Goal: Check status: Check status

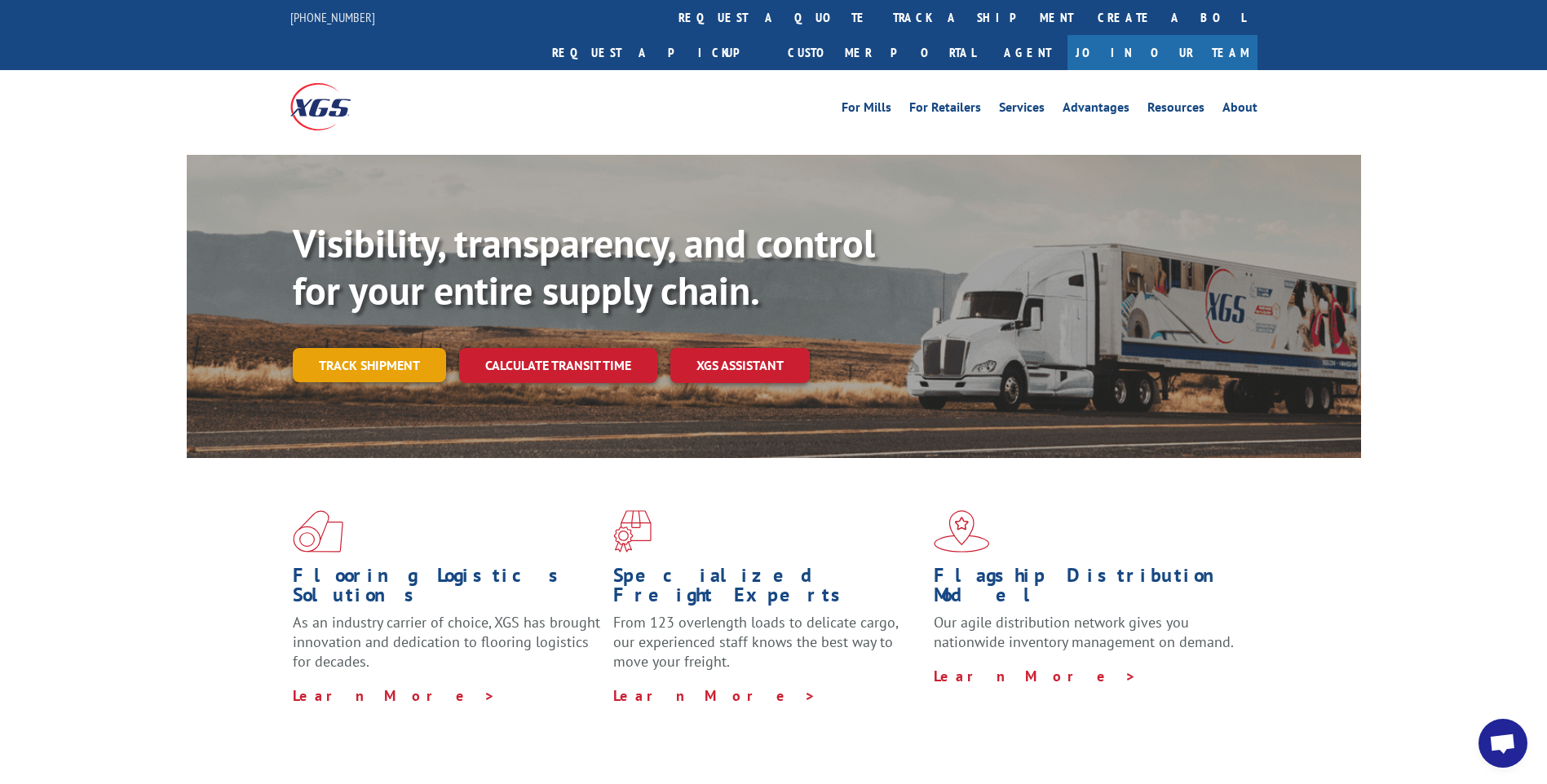
click at [372, 348] on link "Track shipment" at bounding box center [369, 365] width 154 height 34
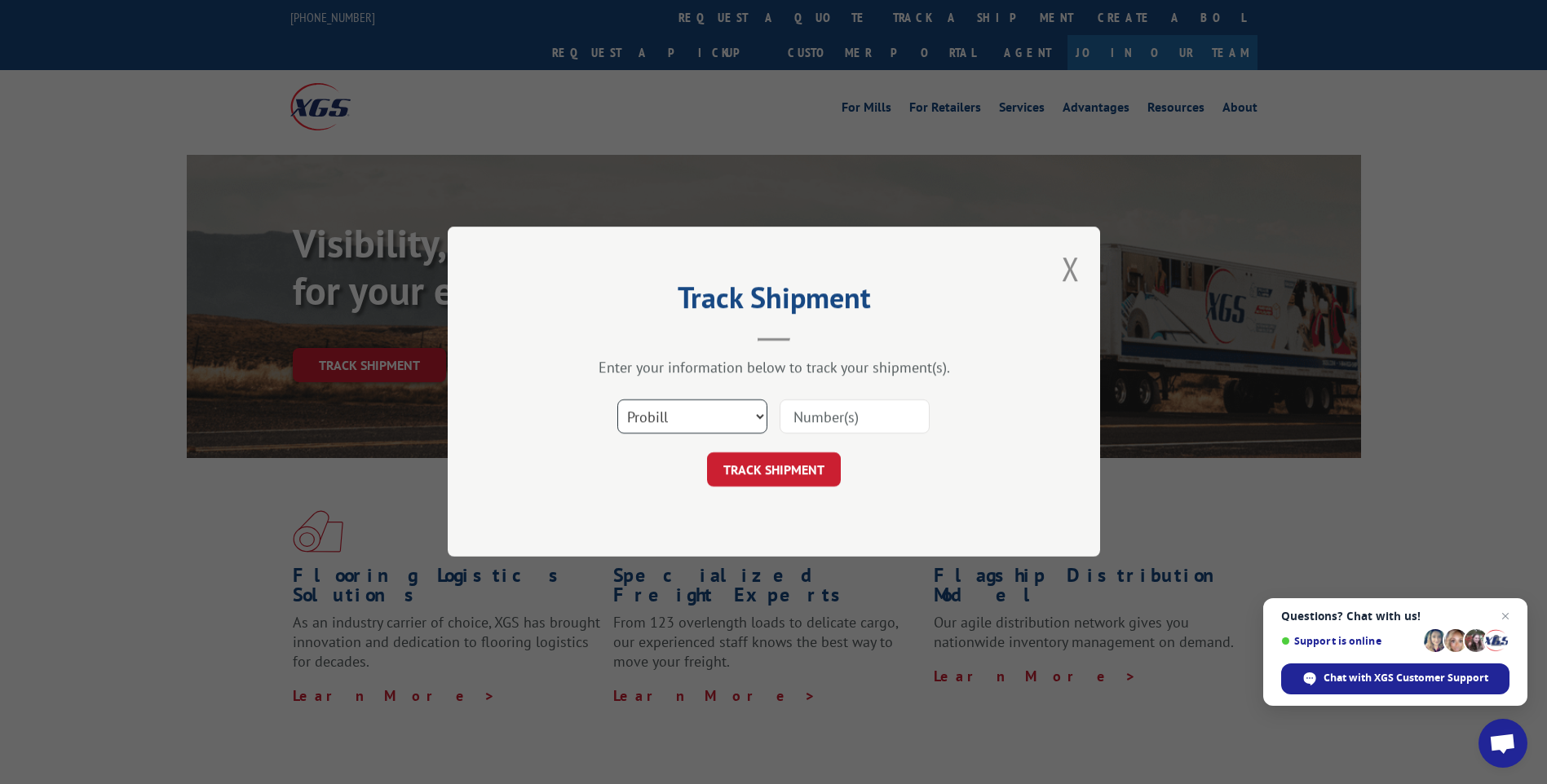
click at [715, 413] on select "Select category... Probill BOL PO" at bounding box center [692, 417] width 150 height 34
click at [682, 413] on select "Select category... Probill BOL PO" at bounding box center [692, 417] width 150 height 34
click at [753, 418] on select "Select category... Probill BOL PO" at bounding box center [692, 417] width 150 height 34
click at [817, 403] on input at bounding box center [854, 417] width 150 height 34
type input "2836236"
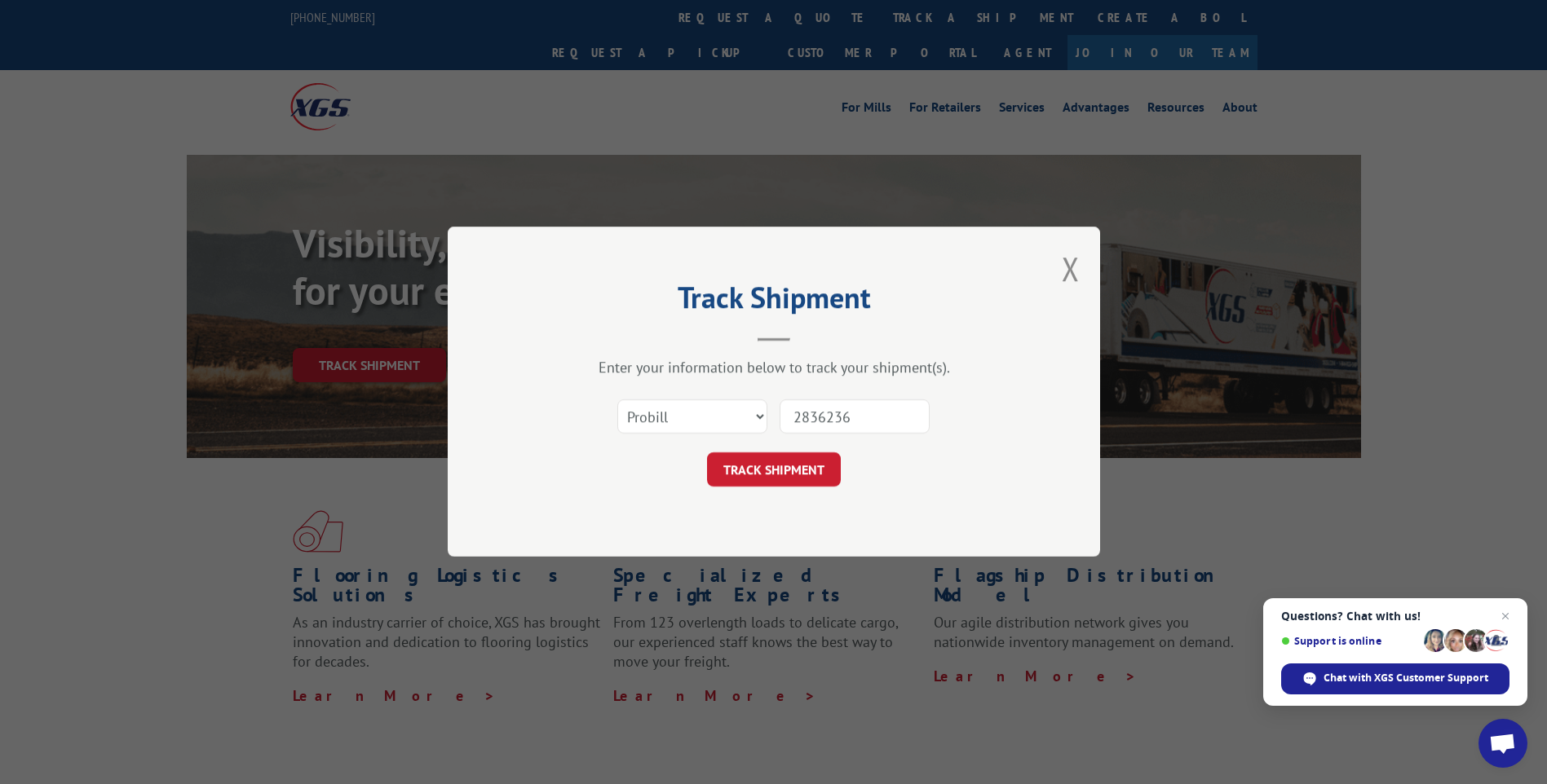
click button "TRACK SHIPMENT" at bounding box center [774, 470] width 133 height 34
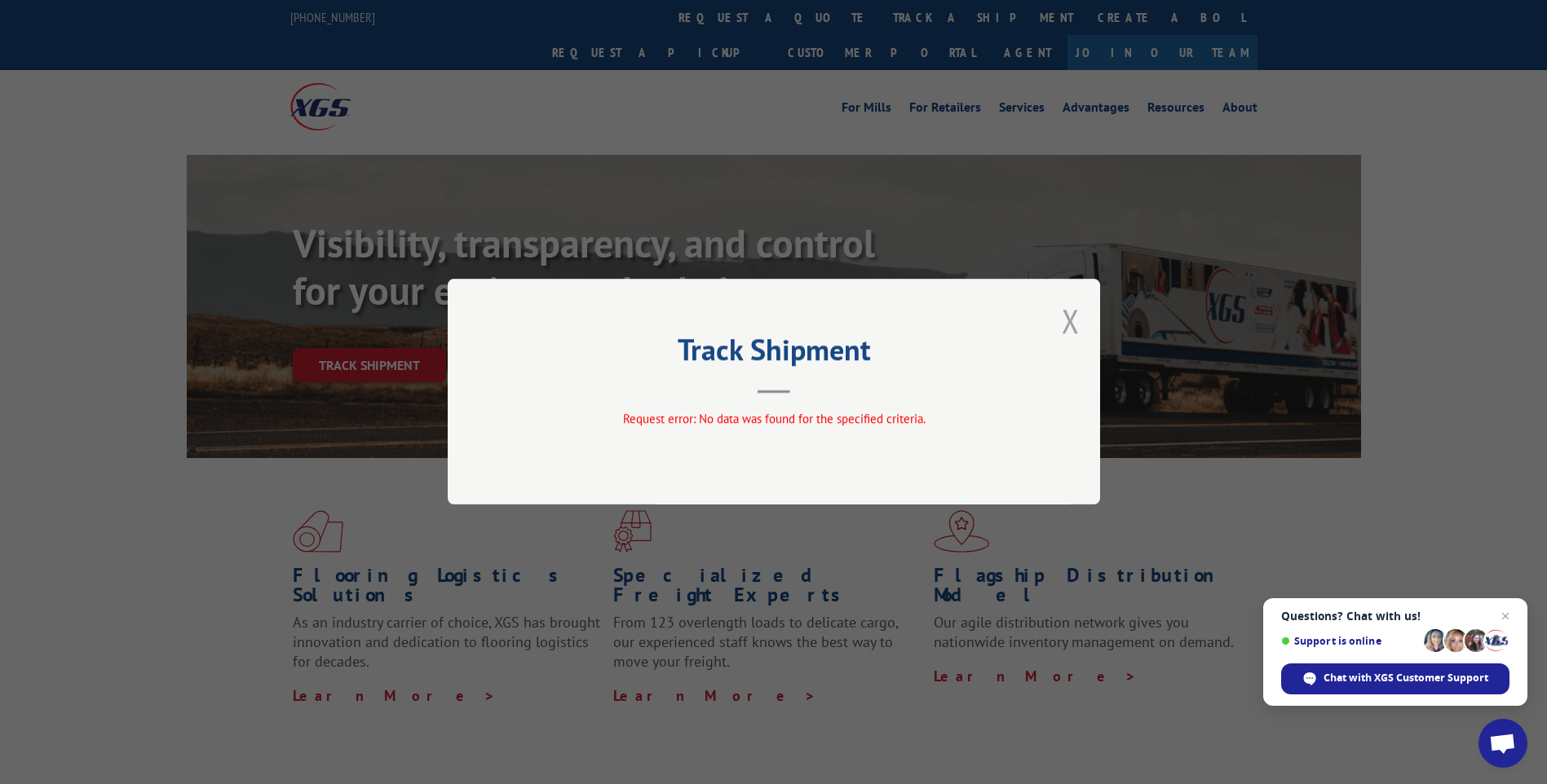
click at [1075, 324] on button "Close modal" at bounding box center [1070, 321] width 18 height 44
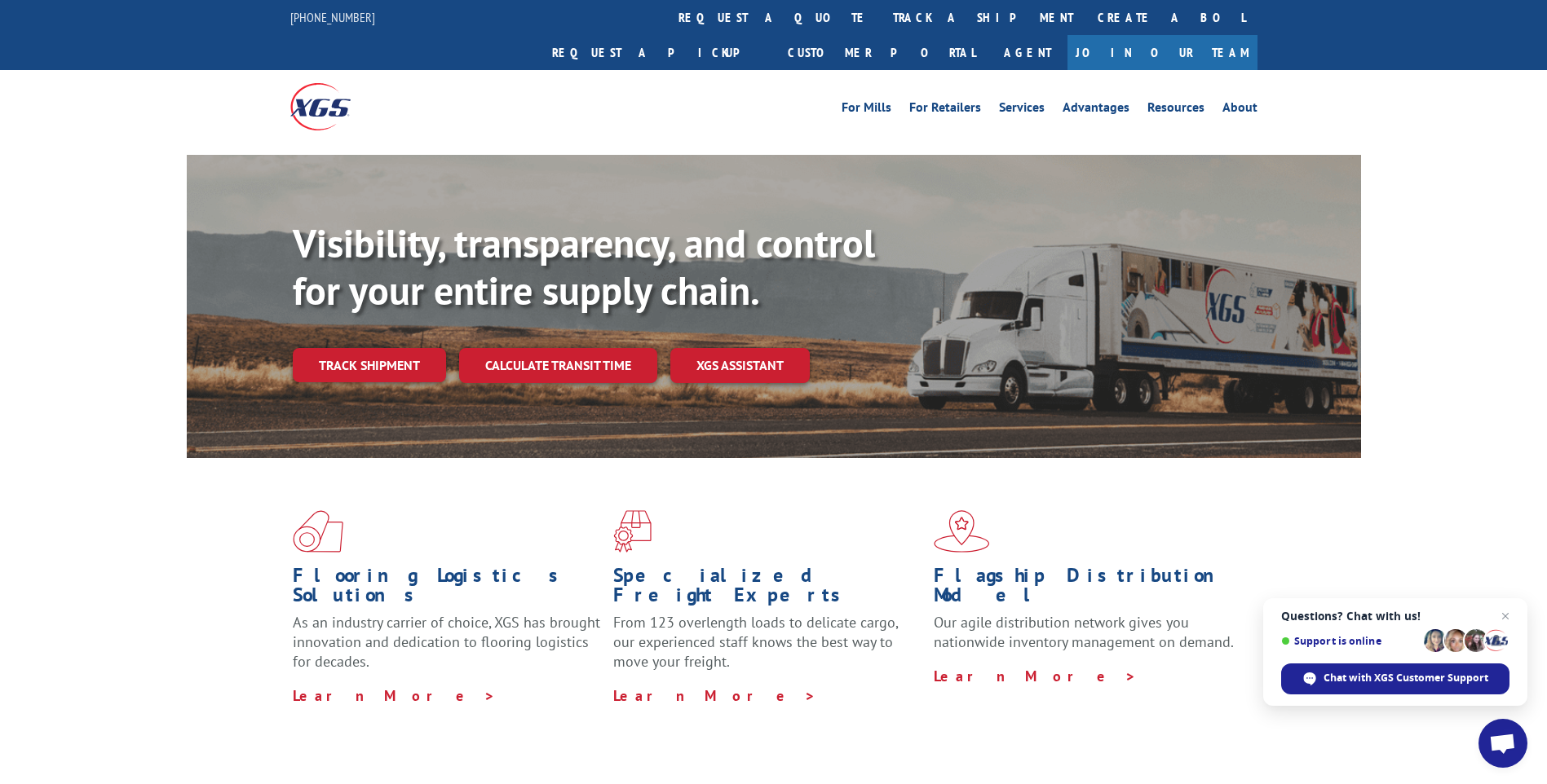
click at [881, 14] on link "track a shipment" at bounding box center [983, 18] width 205 height 35
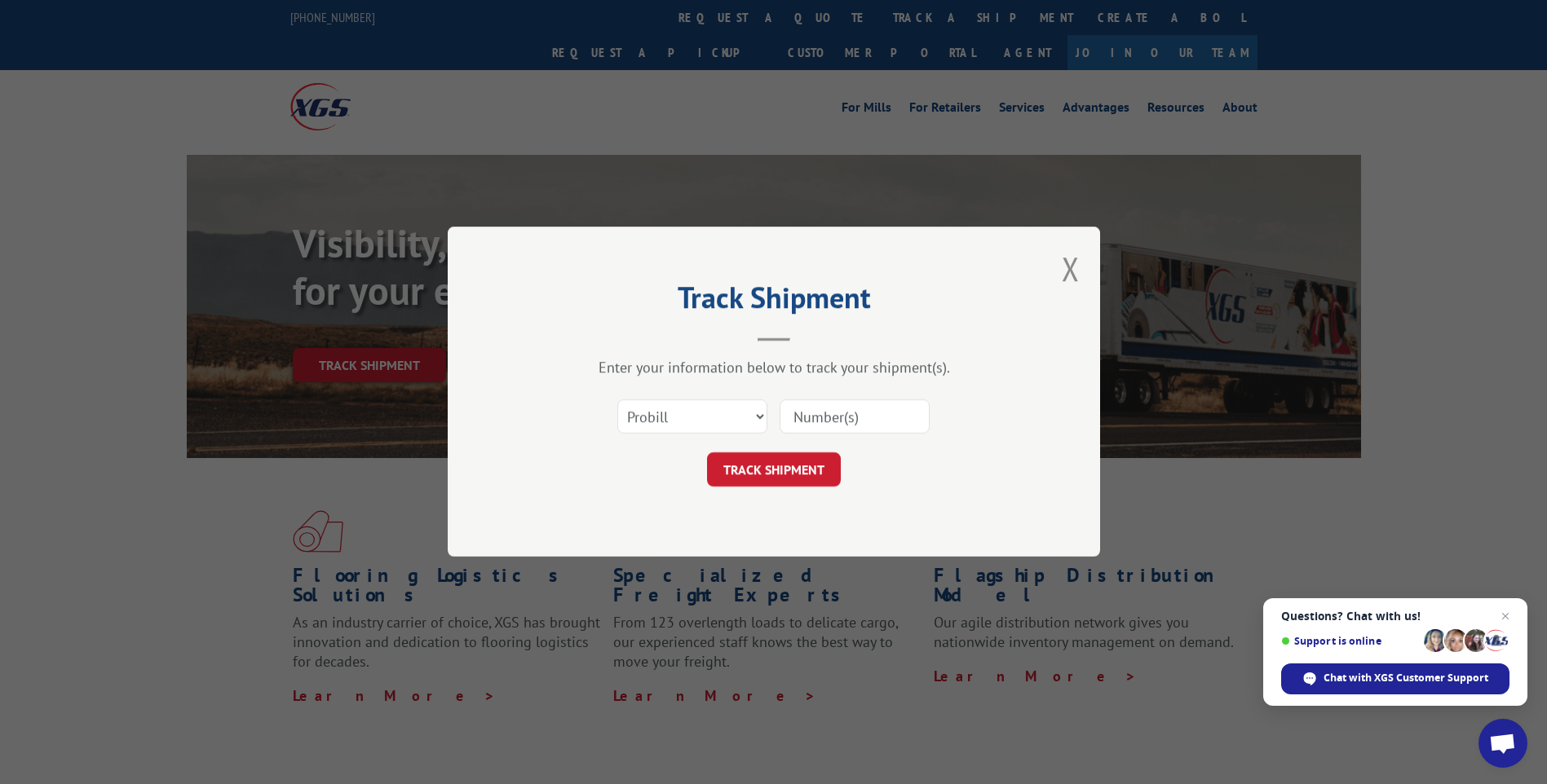
click at [823, 422] on input at bounding box center [854, 417] width 150 height 34
click at [783, 465] on button "TRACK SHIPMENT" at bounding box center [774, 470] width 133 height 34
click at [872, 423] on input at bounding box center [854, 417] width 150 height 34
type input "2836236"
click at [801, 478] on button "TRACK SHIPMENT" at bounding box center [774, 470] width 133 height 34
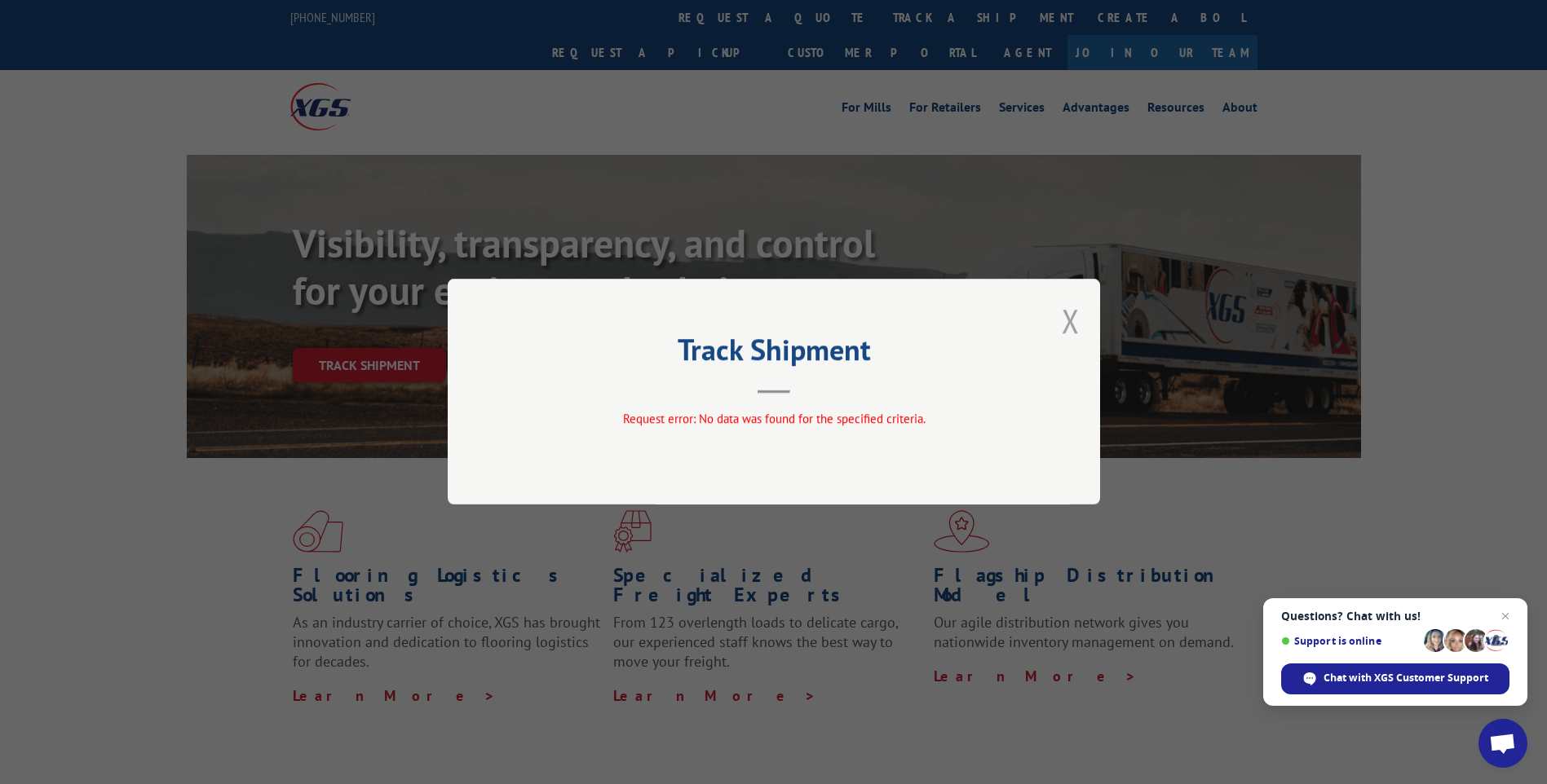
click at [1073, 316] on button "Close modal" at bounding box center [1070, 321] width 18 height 44
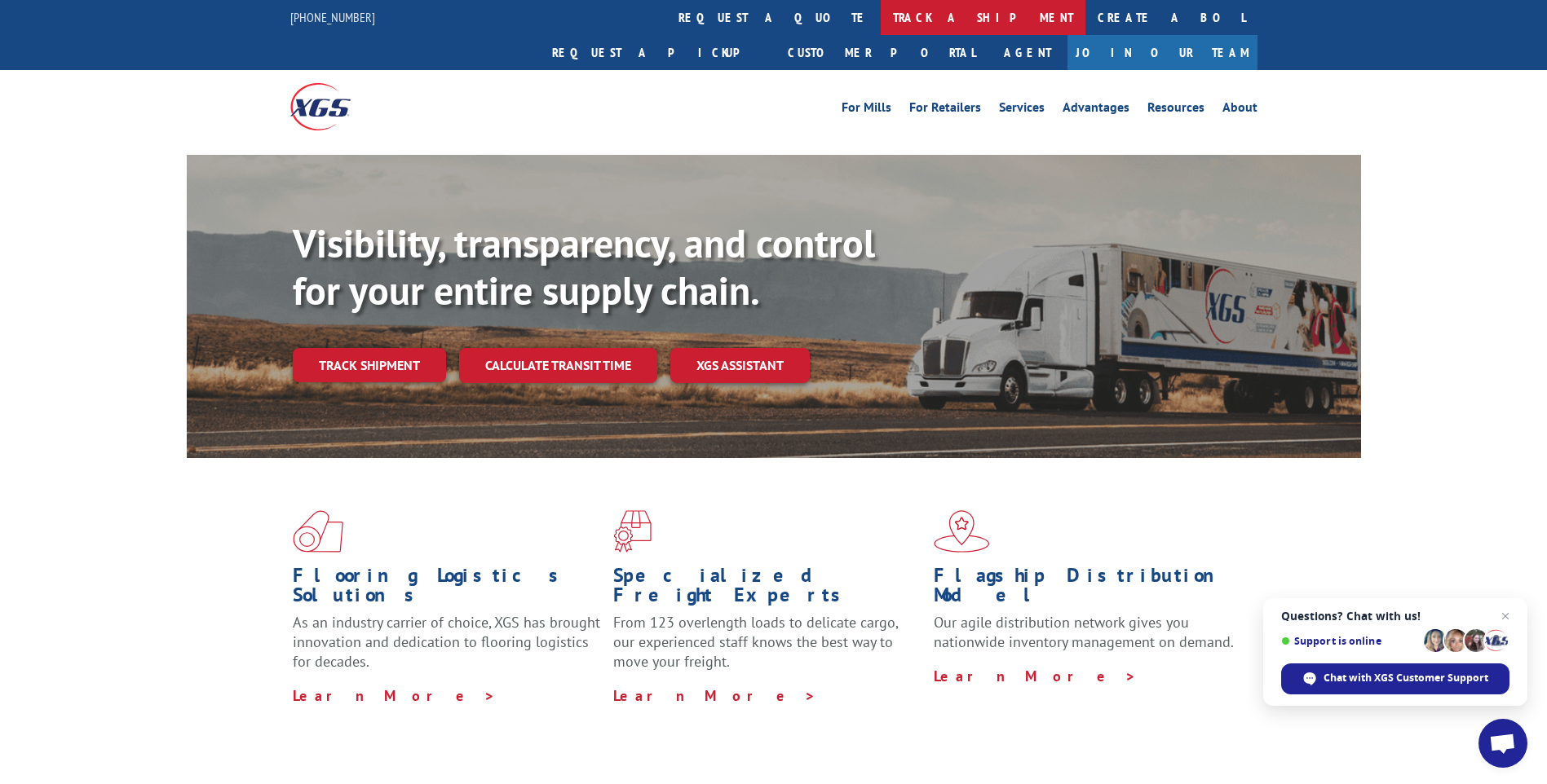
click at [881, 19] on link "track a shipment" at bounding box center [983, 18] width 205 height 35
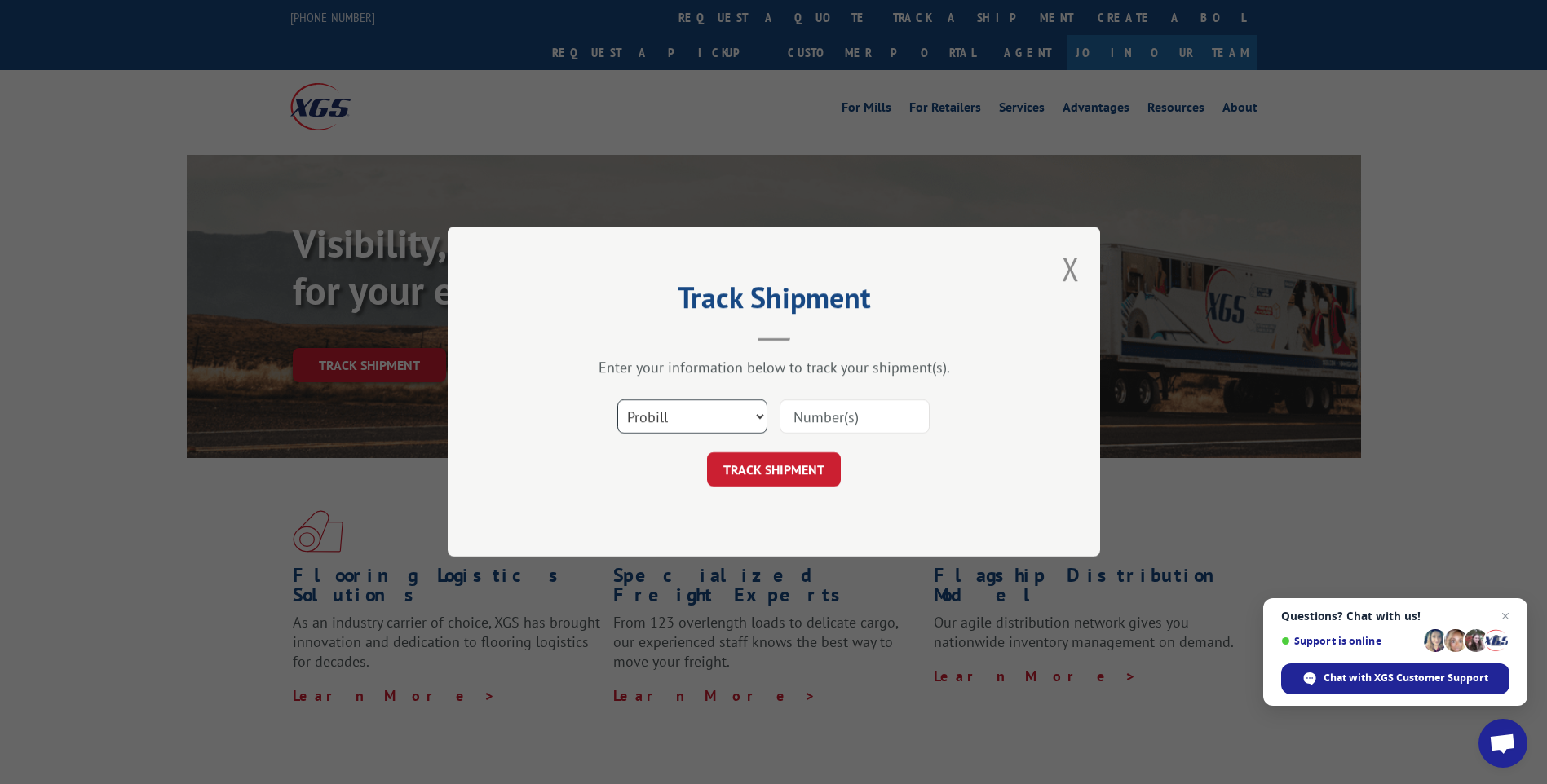
click at [757, 415] on select "Select category... Probill BOL PO" at bounding box center [692, 417] width 150 height 34
select select "bol"
click at [617, 400] on select "Select category... Probill BOL PO" at bounding box center [692, 417] width 150 height 34
drag, startPoint x: 832, startPoint y: 423, endPoint x: 849, endPoint y: 418, distance: 17.7
click at [832, 423] on input at bounding box center [854, 417] width 150 height 34
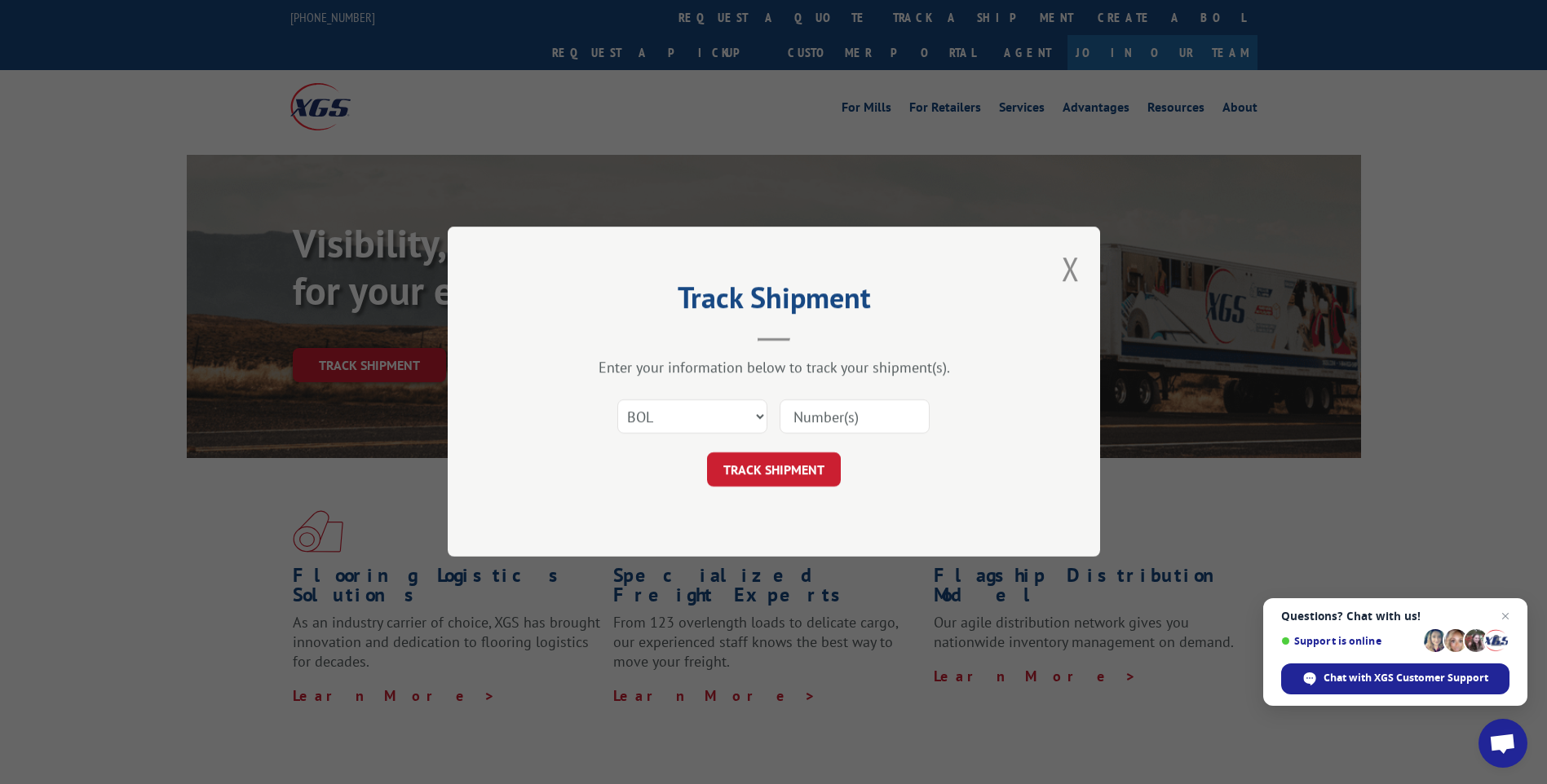
type input "2836236"
click at [781, 465] on button "TRACK SHIPMENT" at bounding box center [774, 470] width 133 height 34
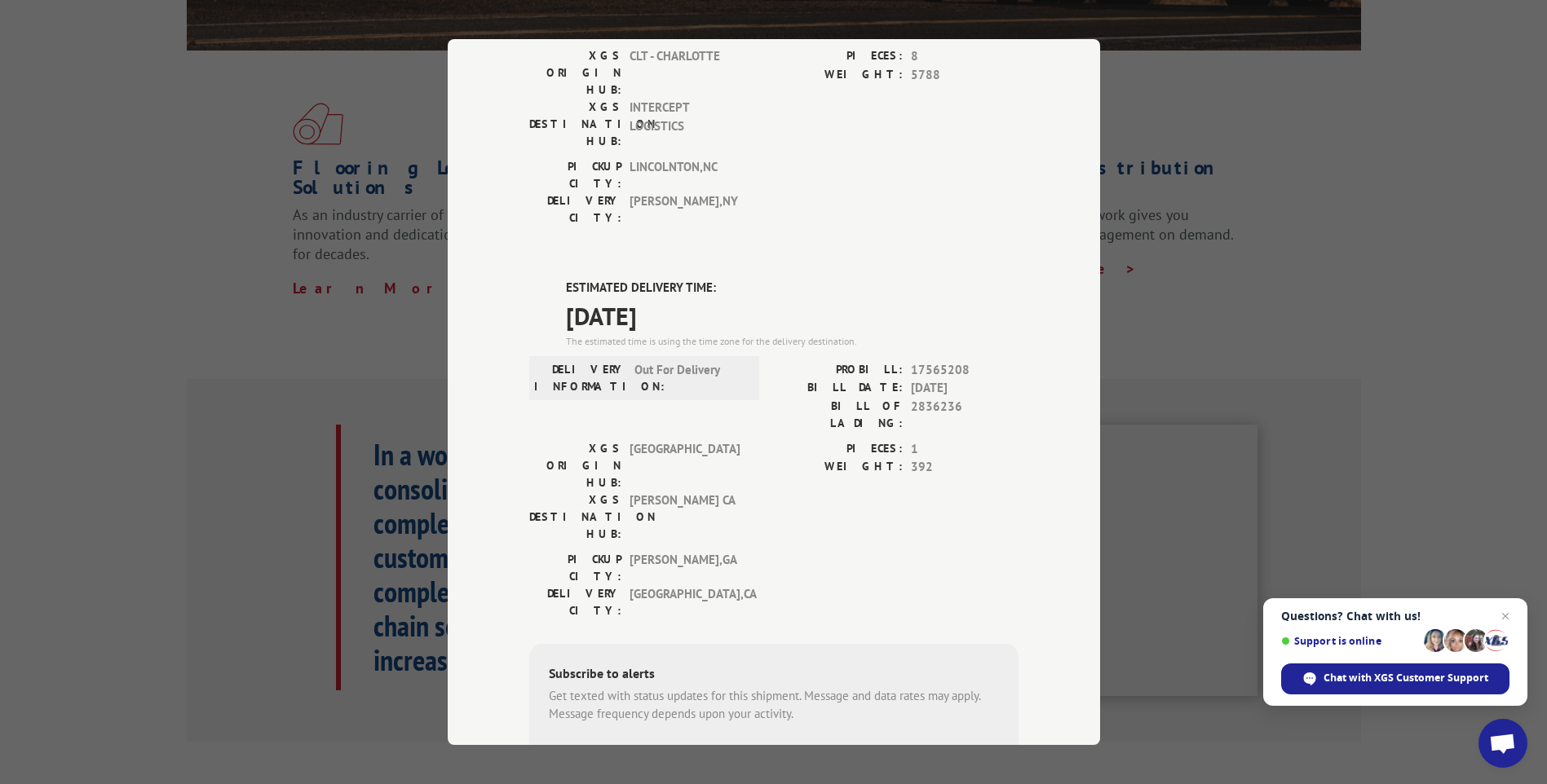
scroll to position [315, 0]
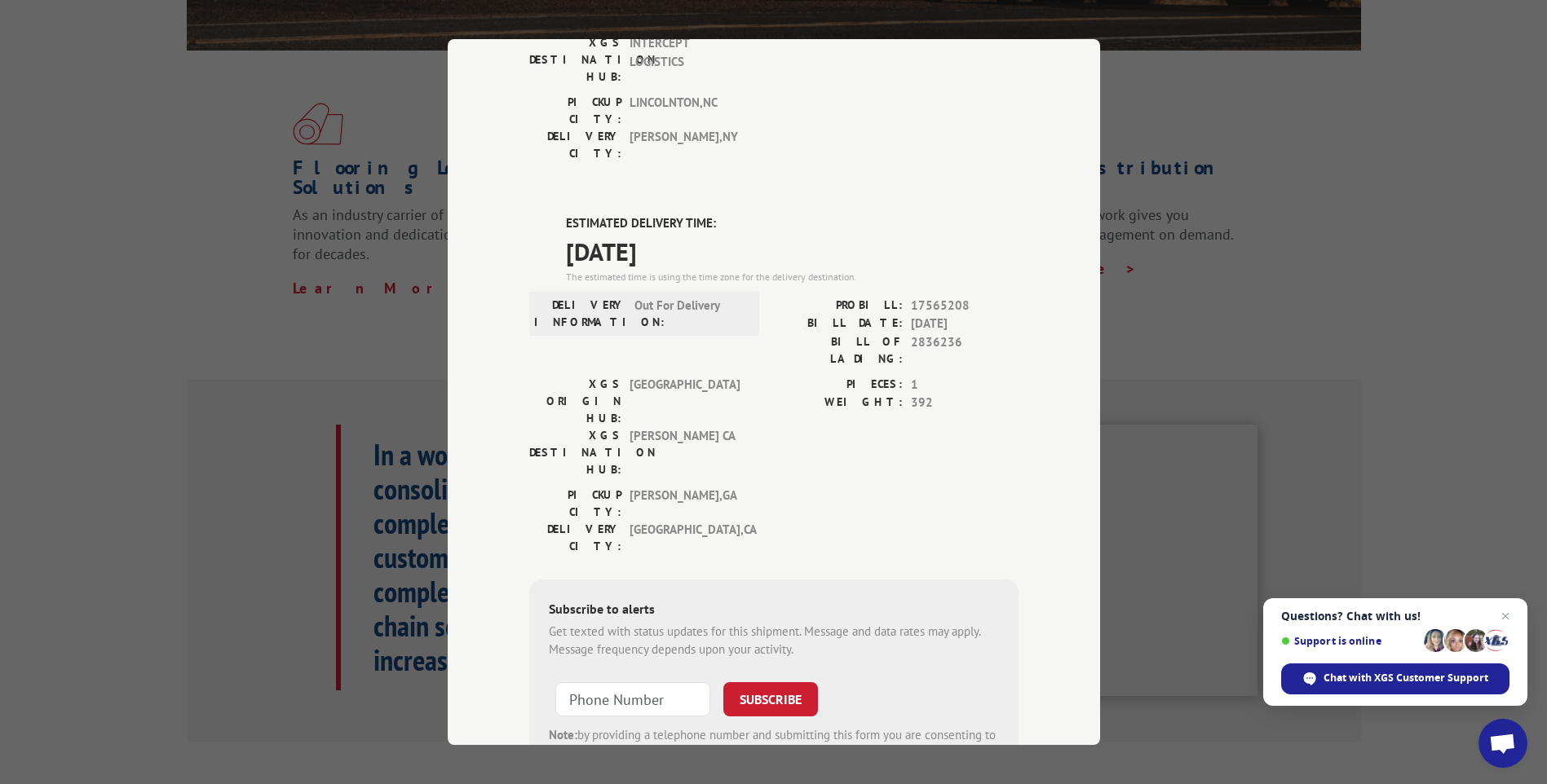
click at [1409, 57] on div "Track Shipment DELIVERED DELIVERY INFORMATION: [DATE] 11:45 am [PERSON_NAME] PR…" at bounding box center [774, 392] width 1547 height 784
